Goal: Information Seeking & Learning: Learn about a topic

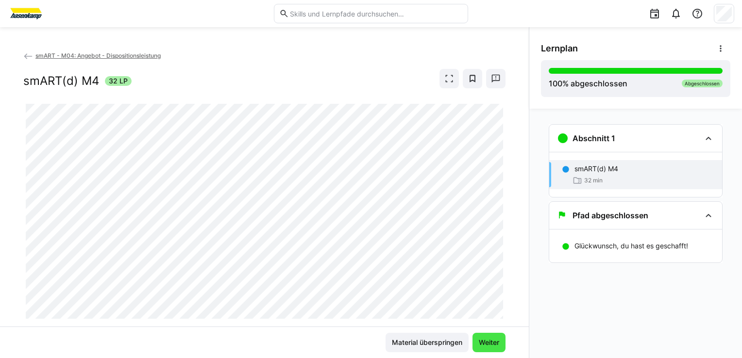
click at [489, 344] on span "Weiter" at bounding box center [488, 343] width 23 height 10
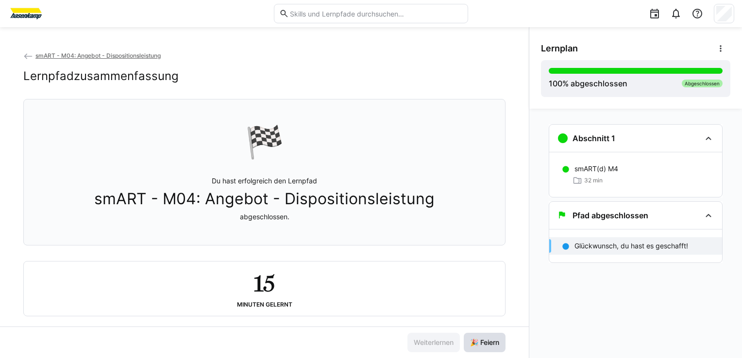
click at [489, 344] on span "🎉 Feiern" at bounding box center [484, 343] width 32 height 10
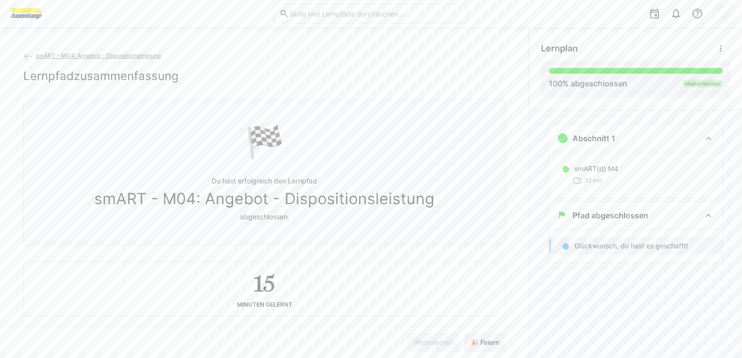
click at [89, 56] on span "smART - M04: Angebot - Dispositionsleistung" at bounding box center [97, 55] width 125 height 7
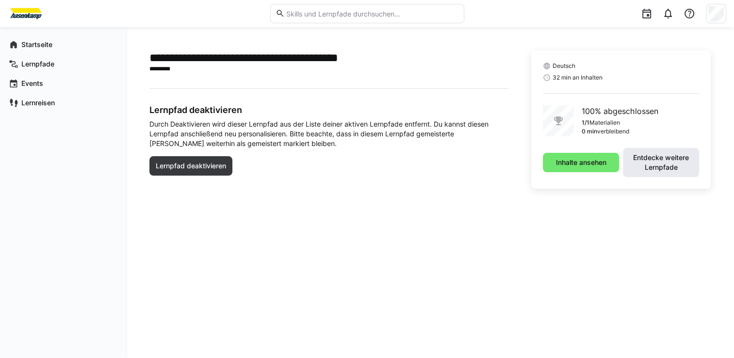
click at [654, 158] on span "Entdecke weitere Lernpfade" at bounding box center [661, 162] width 66 height 19
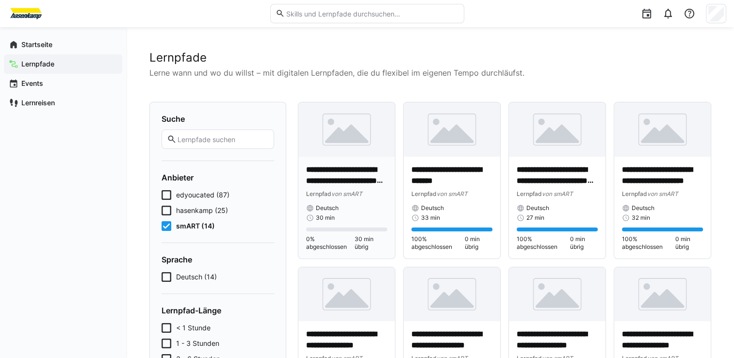
scroll to position [49, 0]
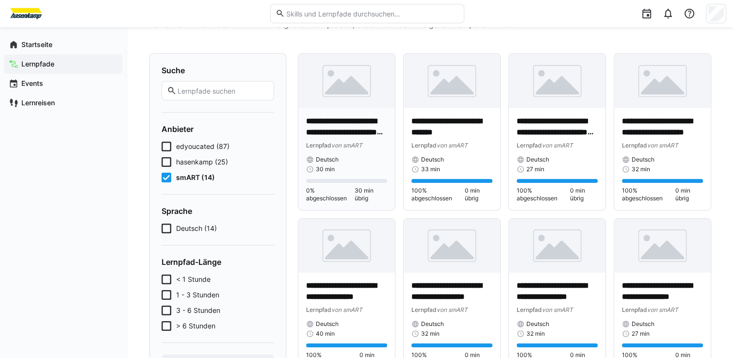
click at [344, 131] on p "**********" at bounding box center [346, 127] width 81 height 22
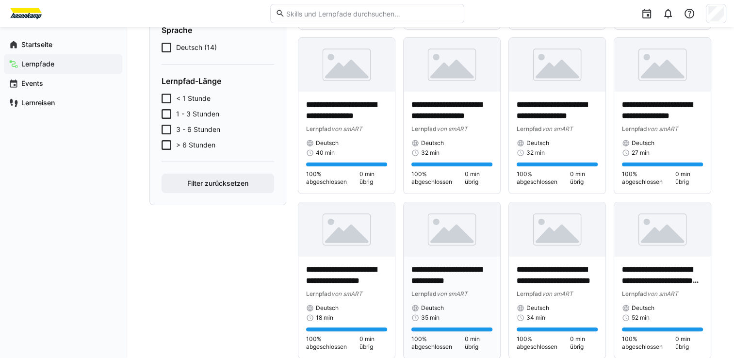
scroll to position [243, 0]
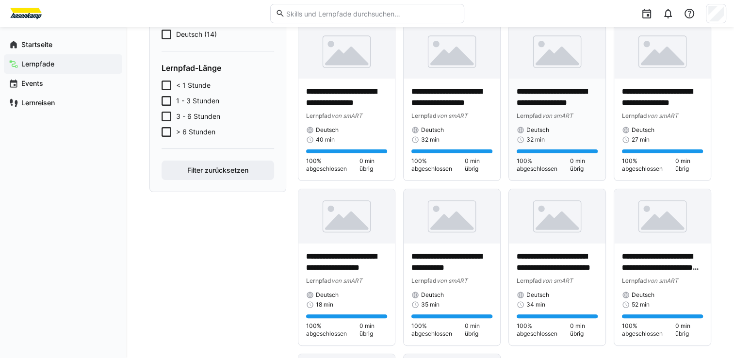
click at [553, 132] on div "Deutsch" at bounding box center [557, 130] width 81 height 8
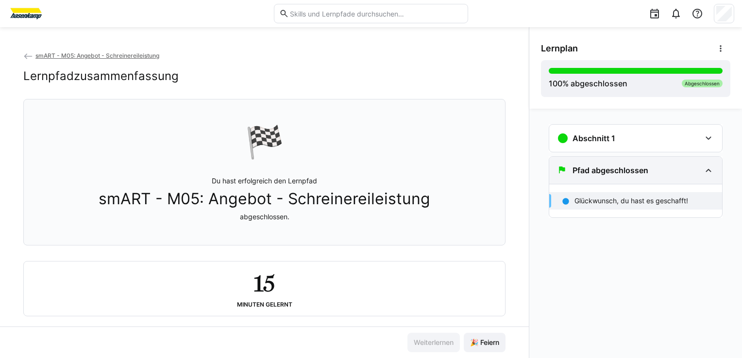
click at [578, 174] on h3 "Pfad abgeschlossen" at bounding box center [610, 170] width 76 height 10
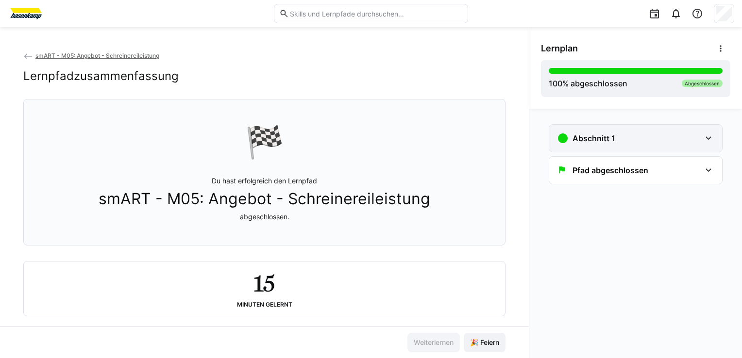
click at [583, 140] on h3 "Abschnitt 1" at bounding box center [593, 138] width 43 height 10
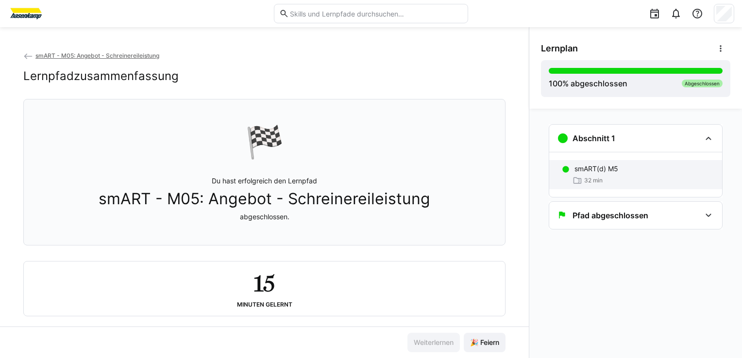
click at [589, 170] on p "smART(d) M5" at bounding box center [596, 169] width 44 height 10
